Goal: Go to known website: Access a specific website the user already knows

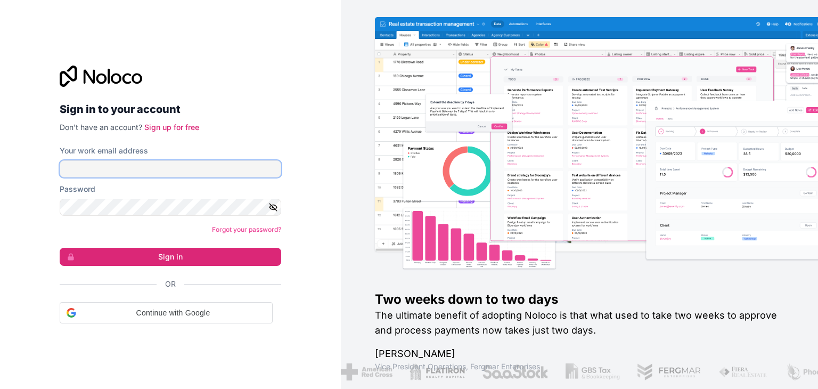
click at [147, 167] on input "Your work email address" at bounding box center [170, 168] width 221 height 17
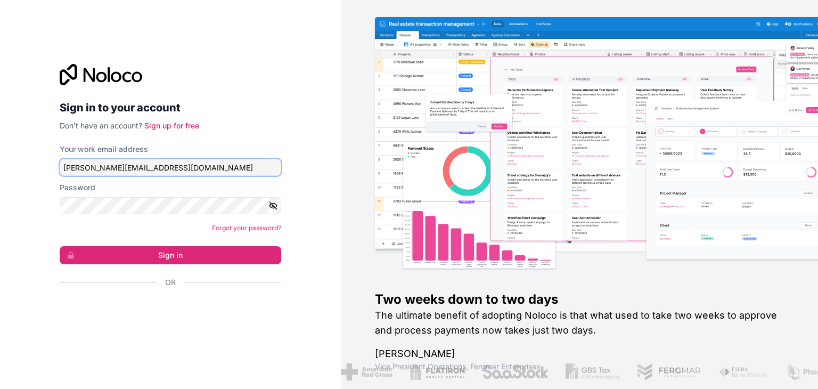
type input "[PERSON_NAME][EMAIL_ADDRESS][DOMAIN_NAME]"
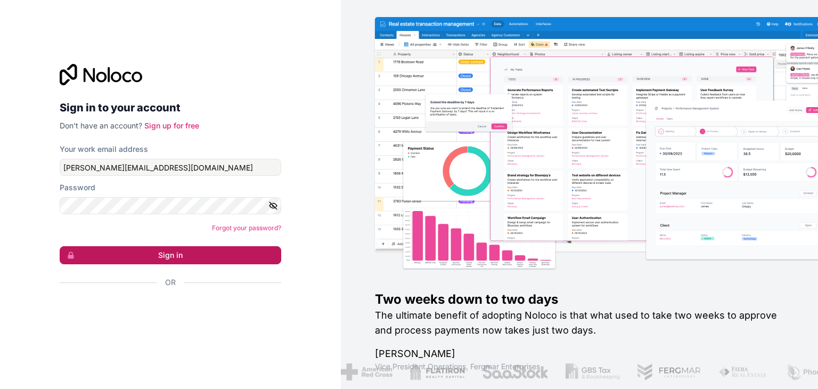
click at [155, 251] on button "Sign in" at bounding box center [170, 255] width 221 height 18
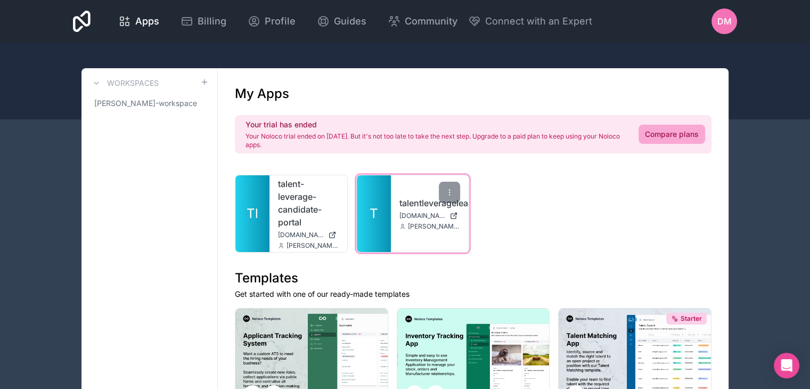
click at [416, 203] on link "talentleverageleadcandidates" at bounding box center [429, 202] width 61 height 13
